Goal: Transaction & Acquisition: Purchase product/service

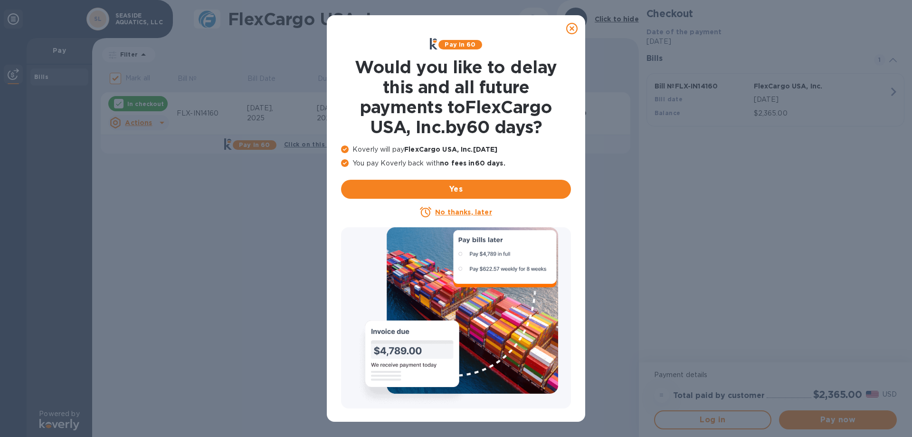
click at [461, 212] on u "No thanks, later" at bounding box center [463, 212] width 57 height 8
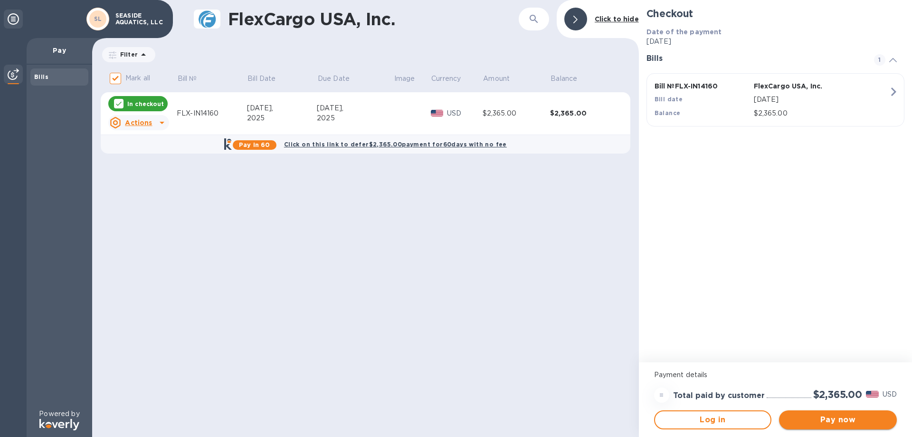
click at [837, 422] on span "Pay now" at bounding box center [838, 419] width 103 height 11
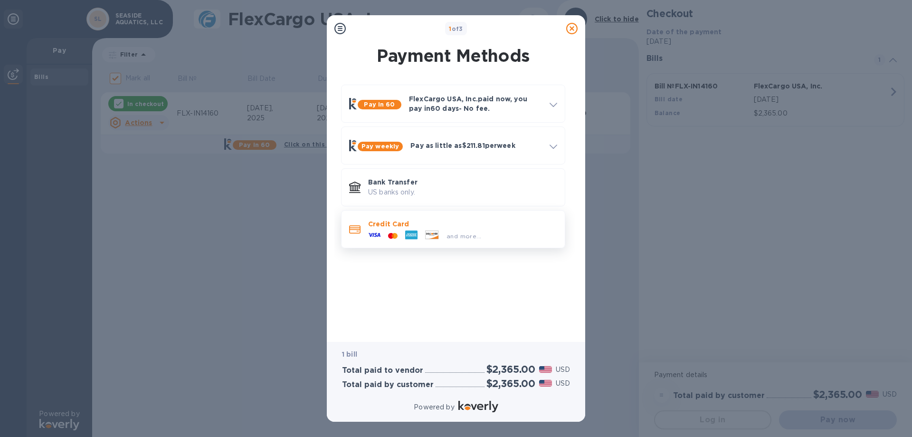
click at [458, 238] on span "and more..." at bounding box center [464, 235] width 35 height 7
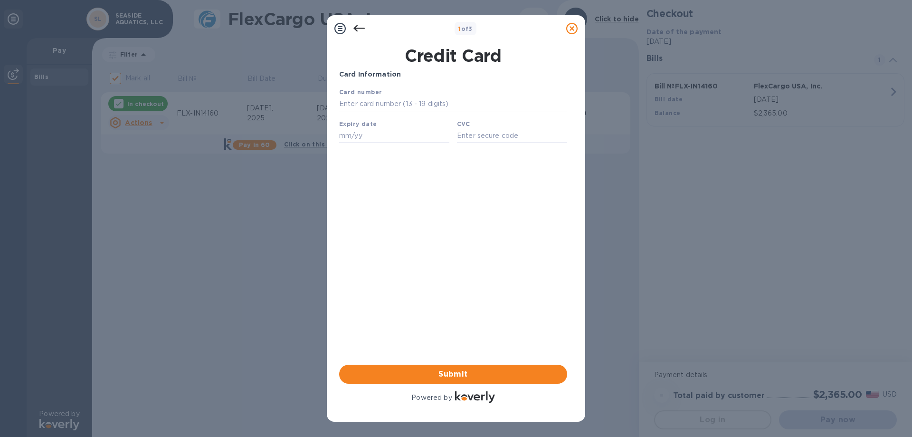
click at [371, 100] on input "text" at bounding box center [453, 104] width 228 height 14
type input "[CREDIT_CARD_NUMBER]"
click at [367, 132] on input "text" at bounding box center [394, 135] width 110 height 14
type input "02/29"
click at [479, 142] on input "text" at bounding box center [512, 135] width 110 height 14
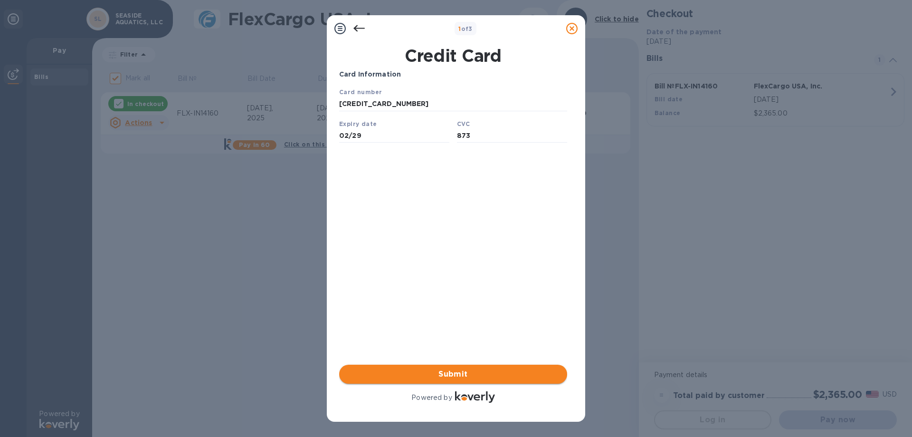
type input "873"
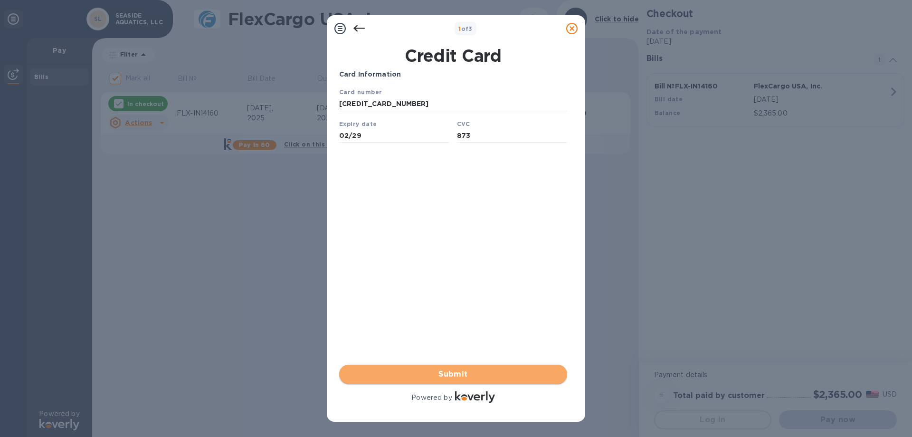
click at [438, 374] on span "Submit" at bounding box center [453, 373] width 213 height 11
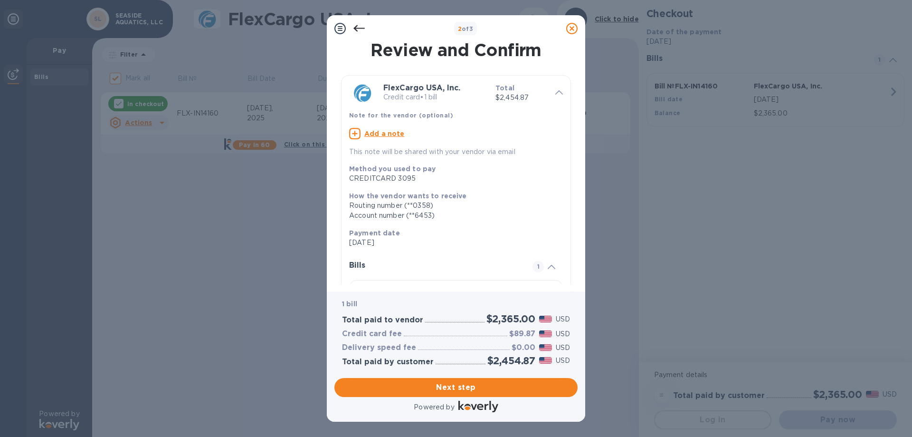
click at [570, 26] on icon at bounding box center [571, 28] width 11 height 11
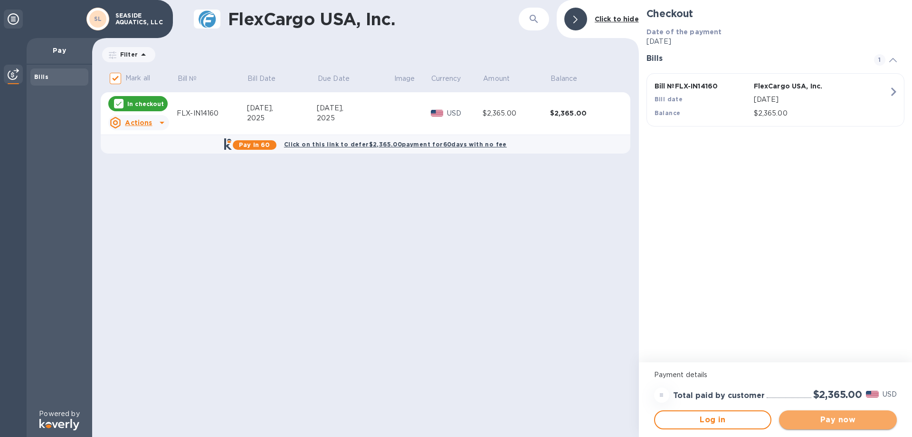
click at [803, 419] on span "Pay now" at bounding box center [838, 419] width 103 height 11
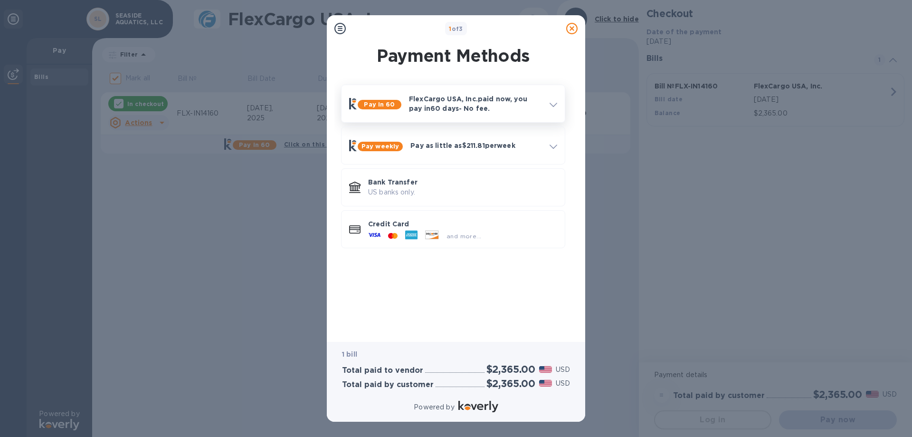
click at [494, 106] on p "FlexCargo USA, Inc. paid now, you pay [DATE] - No fee." at bounding box center [475, 103] width 133 height 19
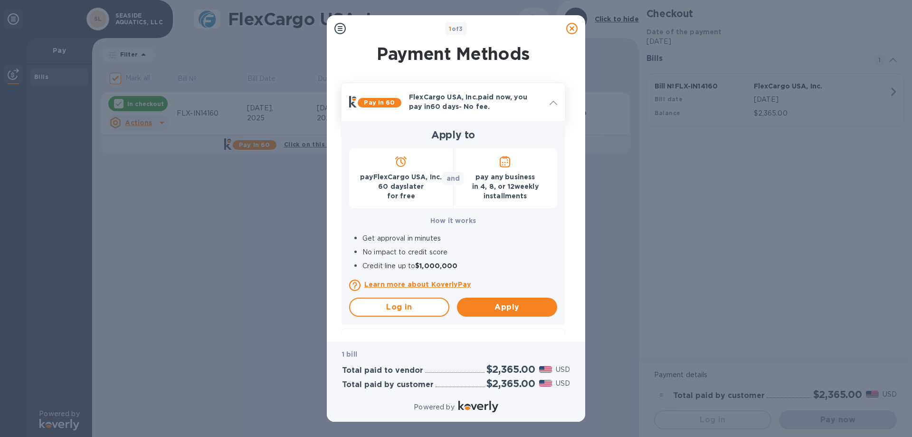
click at [484, 106] on p "FlexCargo USA, Inc. paid now, you pay [DATE] - No fee." at bounding box center [475, 101] width 133 height 19
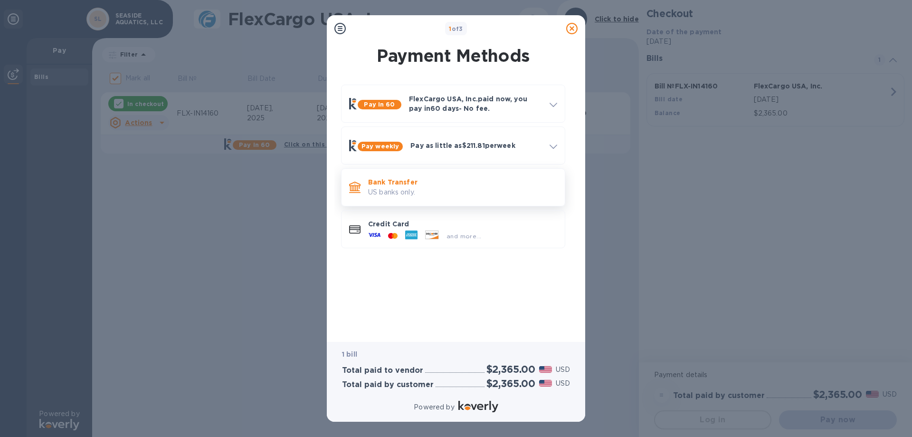
click at [432, 188] on p "US banks only." at bounding box center [462, 192] width 189 height 10
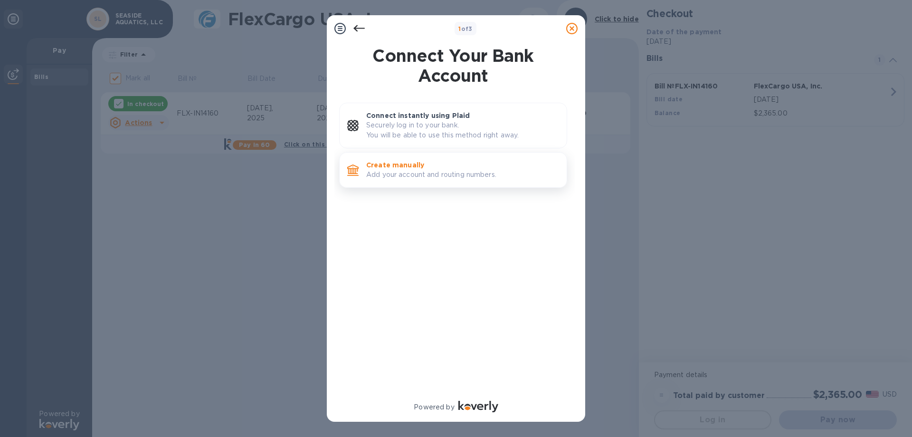
click at [448, 177] on p "Add your account and routing numbers." at bounding box center [462, 175] width 193 height 10
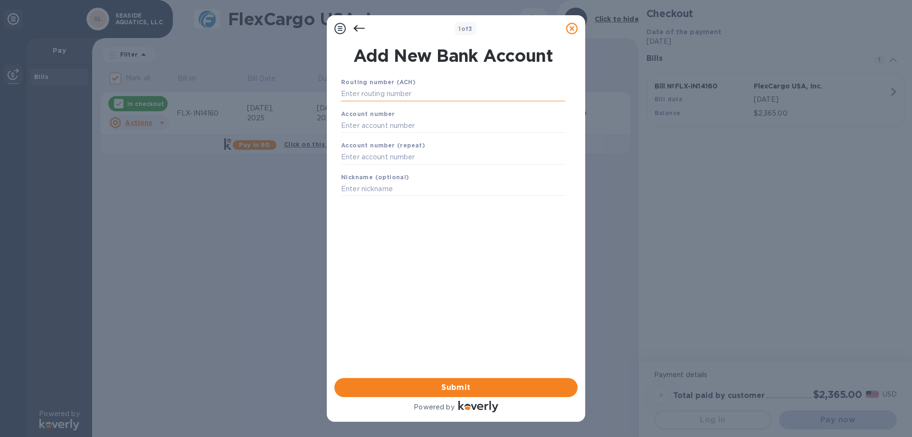
click at [426, 94] on input "text" at bounding box center [453, 94] width 224 height 14
type input "122000247"
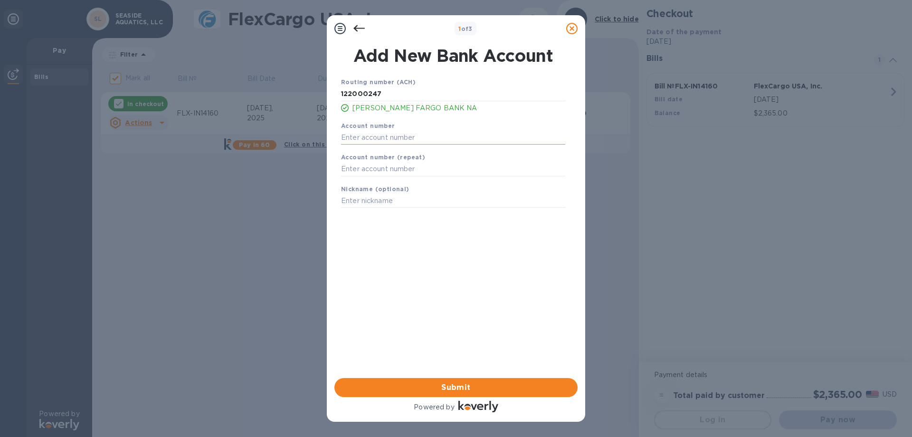
click at [471, 131] on input "text" at bounding box center [453, 137] width 224 height 14
type input "2103192833"
click at [473, 167] on input "text" at bounding box center [453, 169] width 224 height 14
type input "2103192833"
click at [498, 390] on span "Submit" at bounding box center [456, 386] width 228 height 11
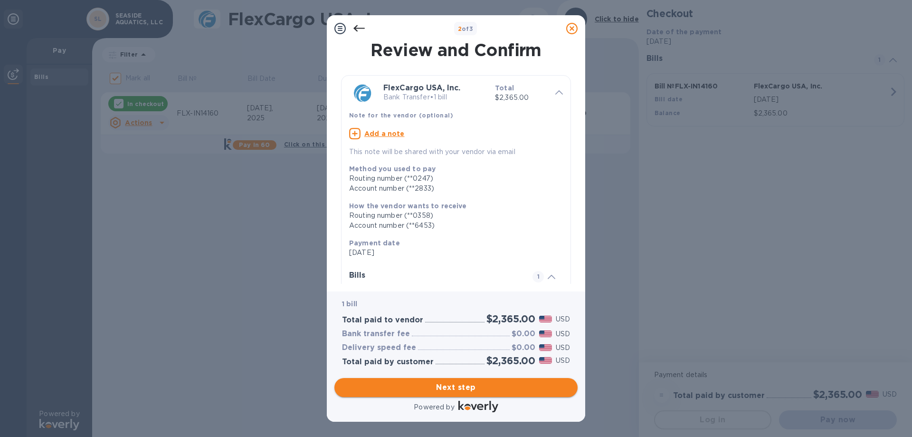
click at [475, 381] on span "Next step" at bounding box center [456, 386] width 228 height 11
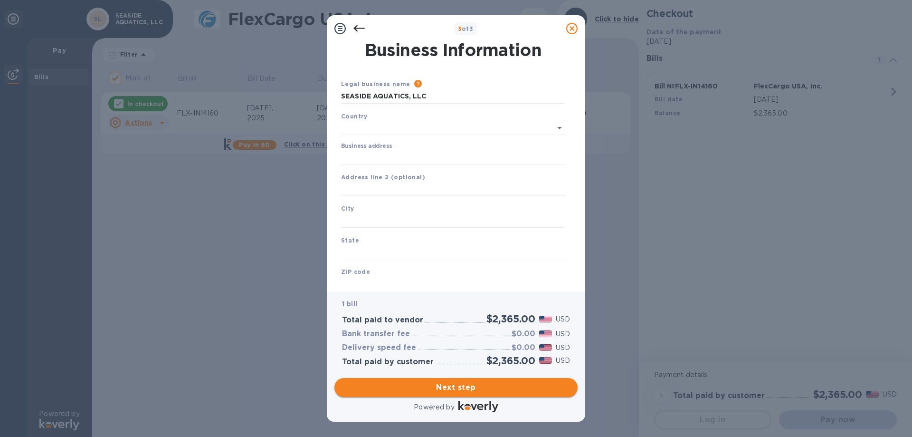
type input "[GEOGRAPHIC_DATA]"
click at [445, 118] on div "Country [GEOGRAPHIC_DATA]" at bounding box center [453, 122] width 232 height 30
click at [431, 154] on input "Business address" at bounding box center [453, 155] width 224 height 14
type input "133"
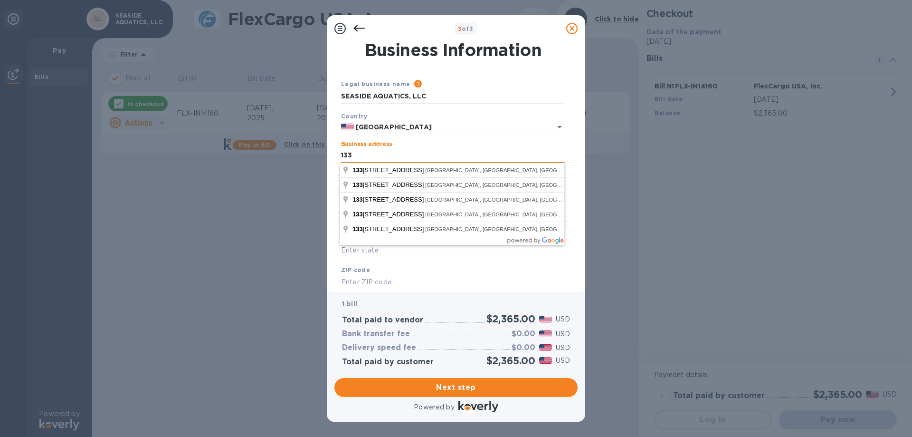
type input "Sea Side Aquatics"
type input "US"
type input "[GEOGRAPHIC_DATA]"
type input "CA"
type input "92805"
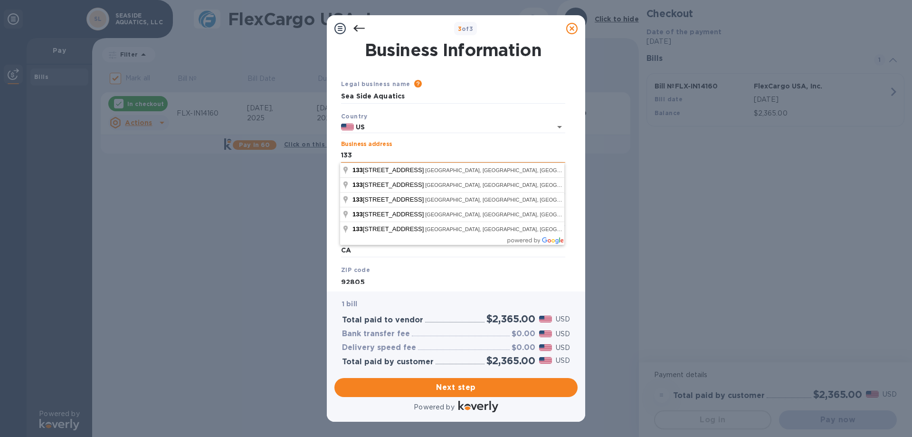
type input "[GEOGRAPHIC_DATA]"
type input "[STREET_ADDRESS][PERSON_NAME]"
type input "US"
type input "[STREET_ADDRESS][PERSON_NAME]"
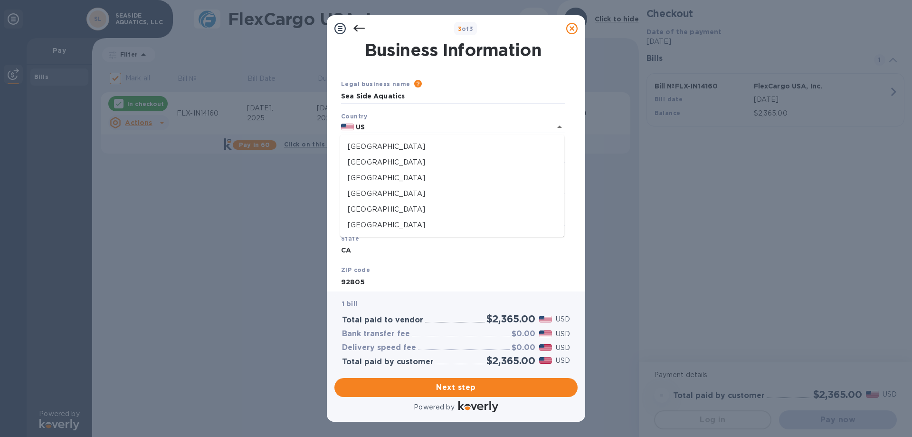
click at [724, 240] on div "3 of 3 Business Information Legal business name Please provide the legal name t…" at bounding box center [456, 218] width 912 height 437
click at [672, 258] on div "3 of 3 Business Information Legal business name Please provide the legal name t…" at bounding box center [456, 218] width 912 height 437
click at [207, 193] on div "3 of 3 Business Information Legal business name Please provide the legal name t…" at bounding box center [456, 218] width 912 height 437
click at [393, 248] on input "CA" at bounding box center [453, 250] width 224 height 14
click at [384, 274] on div "Business Information Legal business name Please provide the legal name that app…" at bounding box center [456, 166] width 258 height 249
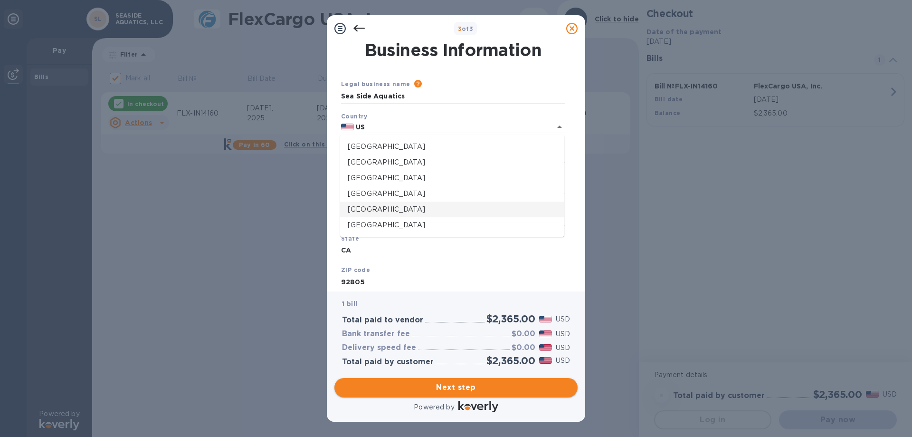
click at [472, 381] on span "Next step" at bounding box center [456, 386] width 228 height 11
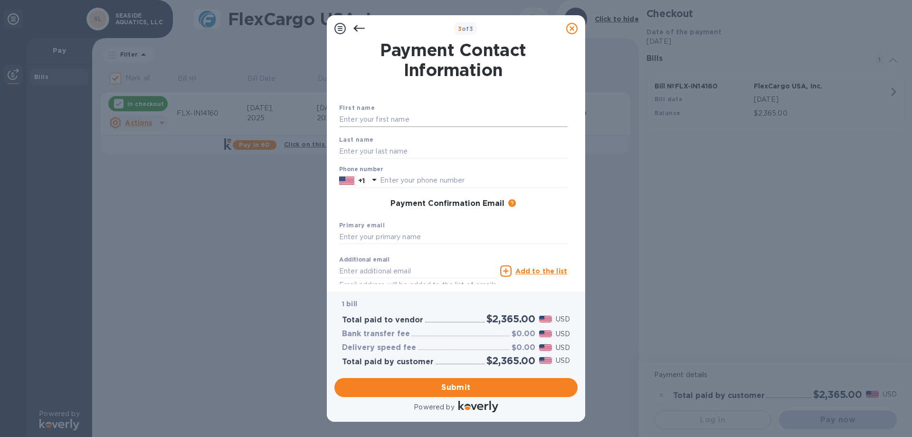
click at [441, 119] on input "text" at bounding box center [453, 120] width 228 height 14
type input "[PERSON_NAME]"
click at [441, 140] on div "Last name" at bounding box center [453, 147] width 236 height 32
click at [440, 151] on input "text" at bounding box center [453, 151] width 228 height 14
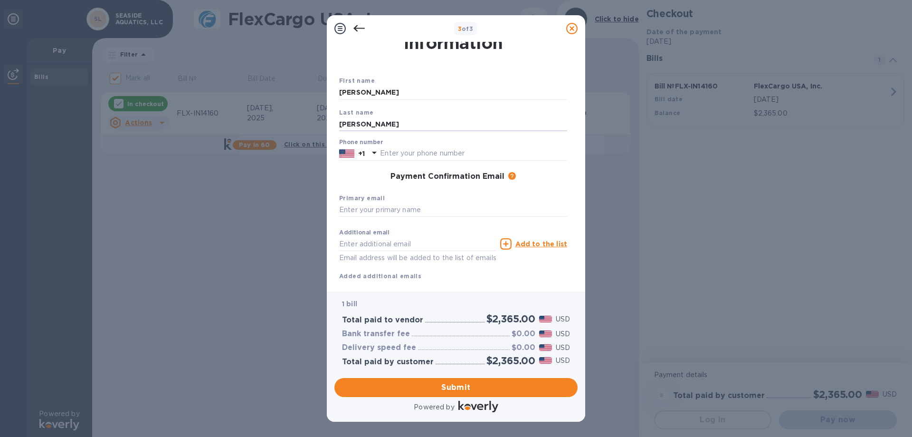
scroll to position [38, 0]
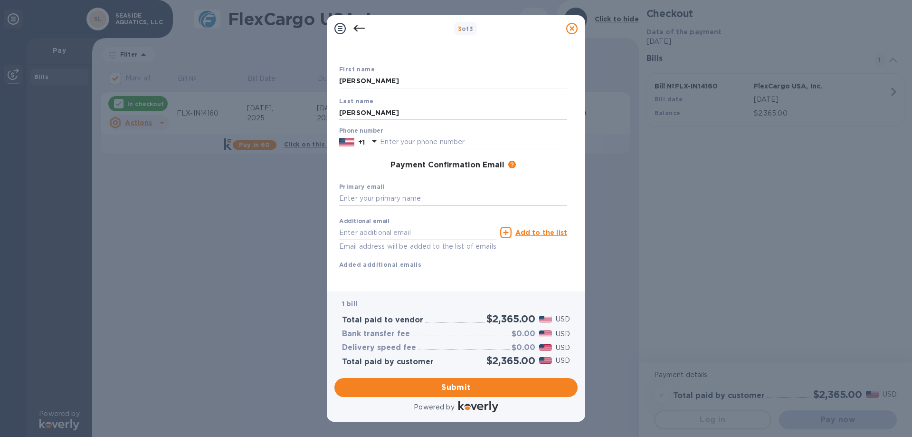
type input "[PERSON_NAME]"
click at [438, 201] on input "text" at bounding box center [453, 198] width 228 height 14
type input "[EMAIL_ADDRESS][DOMAIN_NAME]"
click at [425, 144] on input "text" at bounding box center [473, 142] width 187 height 14
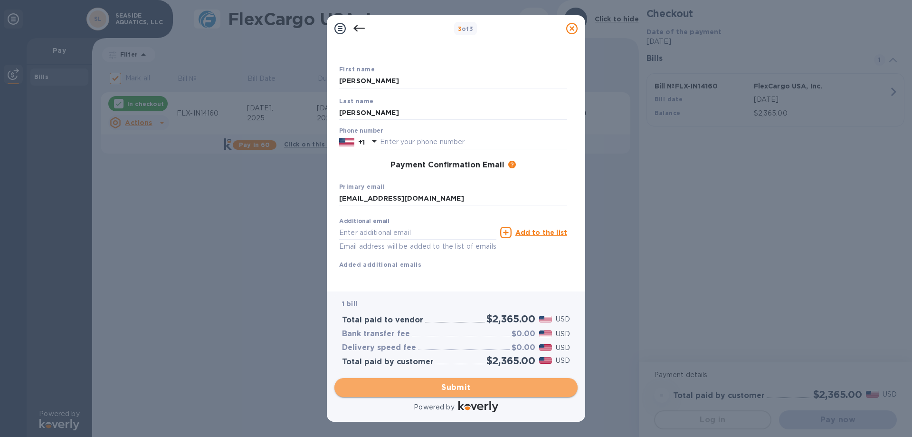
click at [480, 389] on span "Submit" at bounding box center [456, 386] width 228 height 11
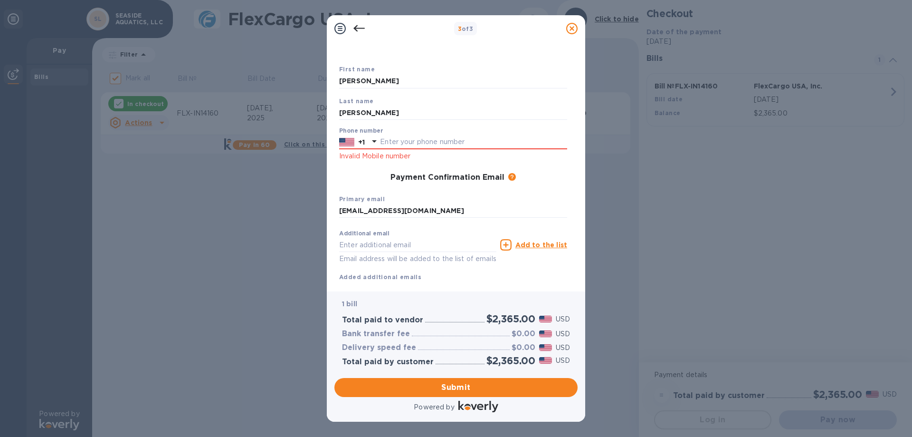
click at [445, 149] on div "Phone number +1 Invalid Mobile number" at bounding box center [453, 144] width 228 height 34
click at [452, 143] on input "text" at bounding box center [473, 142] width 187 height 14
type input "7142088880"
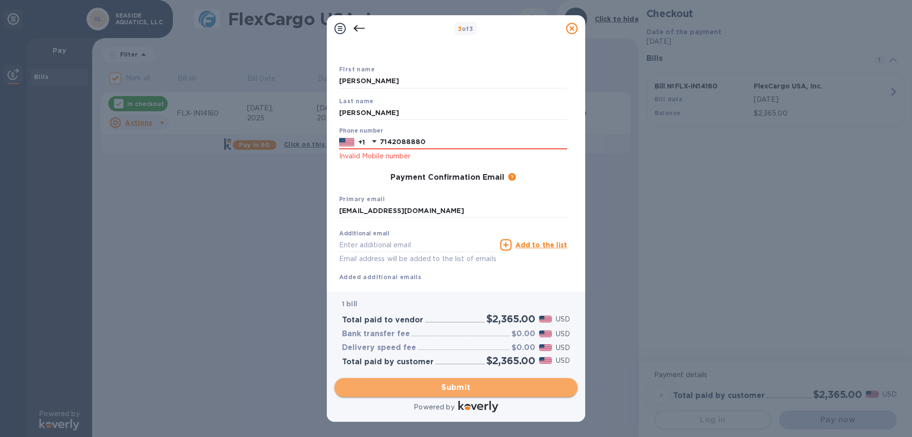
click at [446, 381] on span "Submit" at bounding box center [456, 386] width 228 height 11
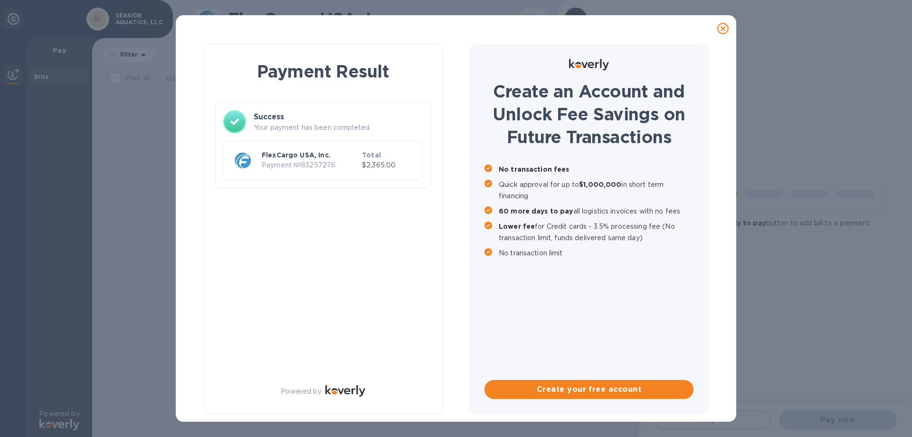
checkbox input "false"
click at [726, 28] on icon at bounding box center [722, 28] width 11 height 11
